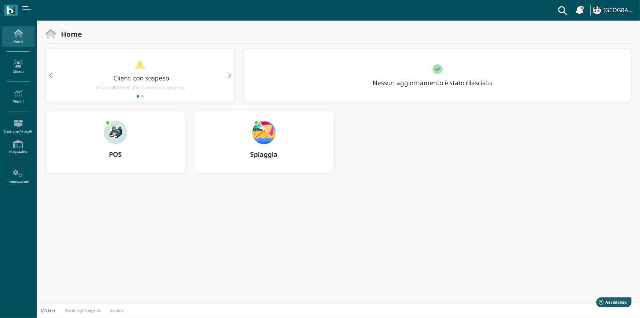
click at [113, 139] on img at bounding box center [115, 132] width 23 height 23
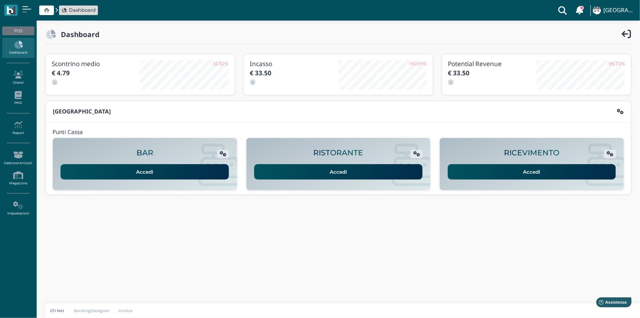
click at [543, 172] on link "Accedi" at bounding box center [532, 171] width 168 height 15
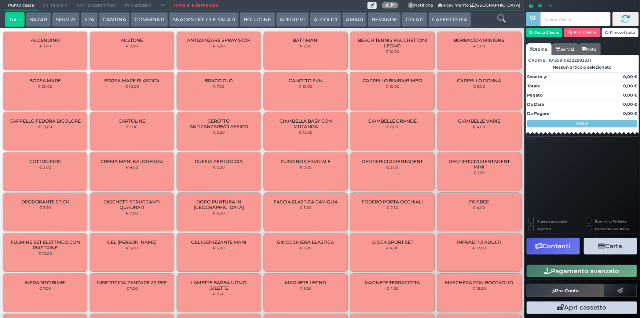
click at [48, 4] on span "Ultimi ordini" at bounding box center [55, 5] width 34 height 10
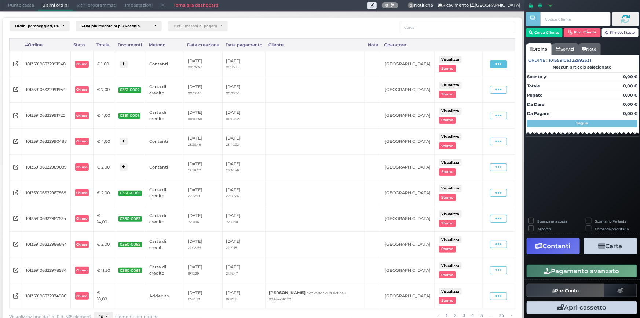
click at [498, 62] on span at bounding box center [498, 64] width 17 height 8
click at [484, 81] on span "Ristampa Pre-Conto" at bounding box center [484, 85] width 30 height 12
click at [18, 6] on span "Punto cassa" at bounding box center [21, 5] width 34 height 10
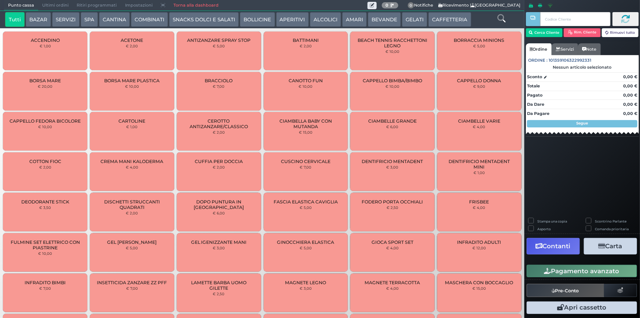
click at [58, 17] on button "SERVIZI" at bounding box center [65, 19] width 27 height 15
